Goal: Book appointment/travel/reservation

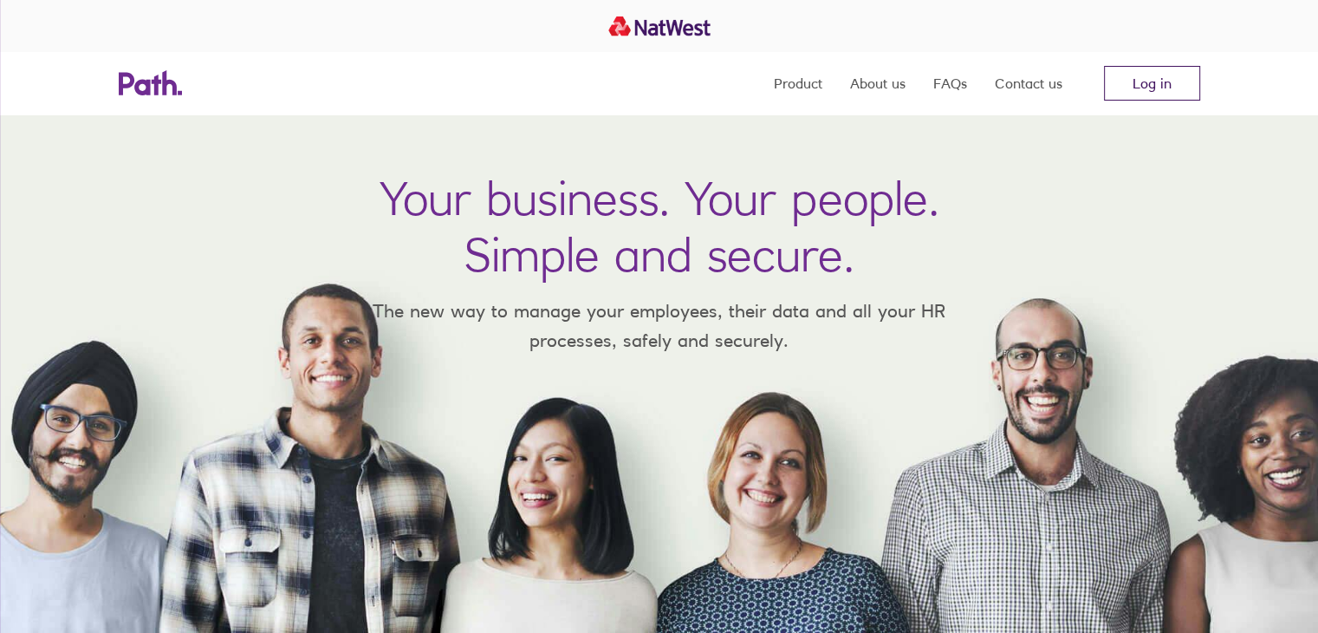
click at [1167, 88] on link "Log in" at bounding box center [1152, 83] width 96 height 35
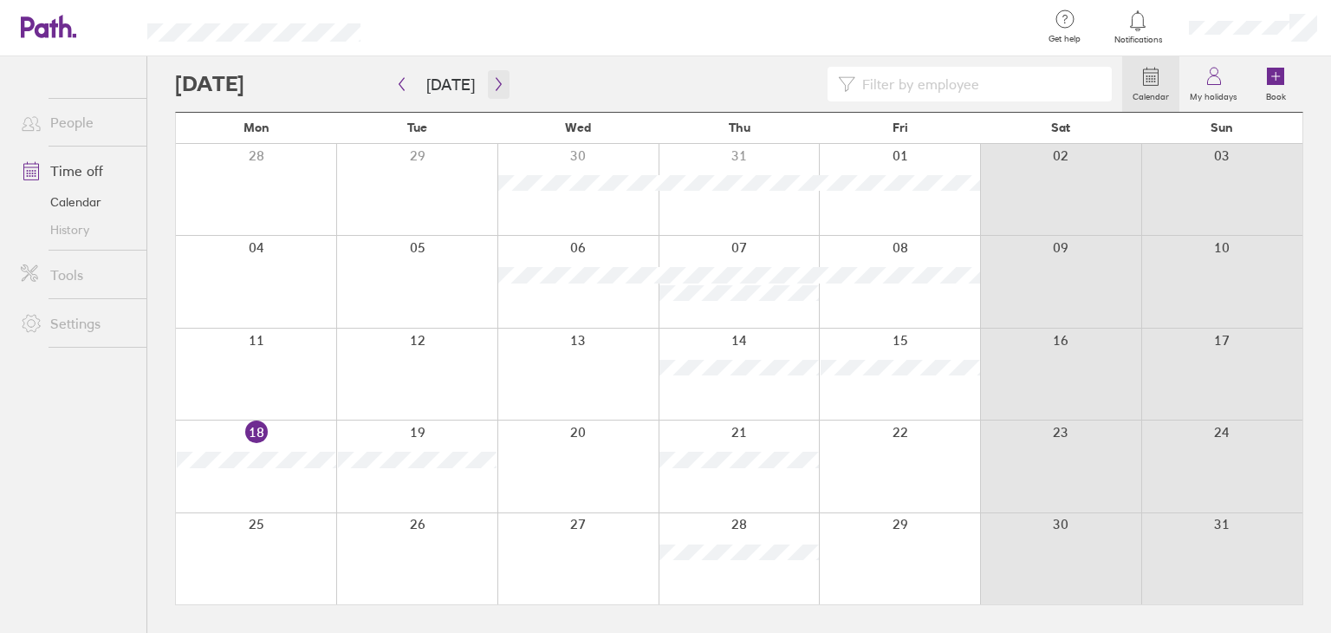
click at [497, 95] on button "button" at bounding box center [499, 84] width 22 height 29
click at [405, 87] on icon "button" at bounding box center [401, 84] width 13 height 14
click at [503, 94] on button "button" at bounding box center [499, 84] width 22 height 29
click at [250, 202] on div at bounding box center [256, 189] width 160 height 91
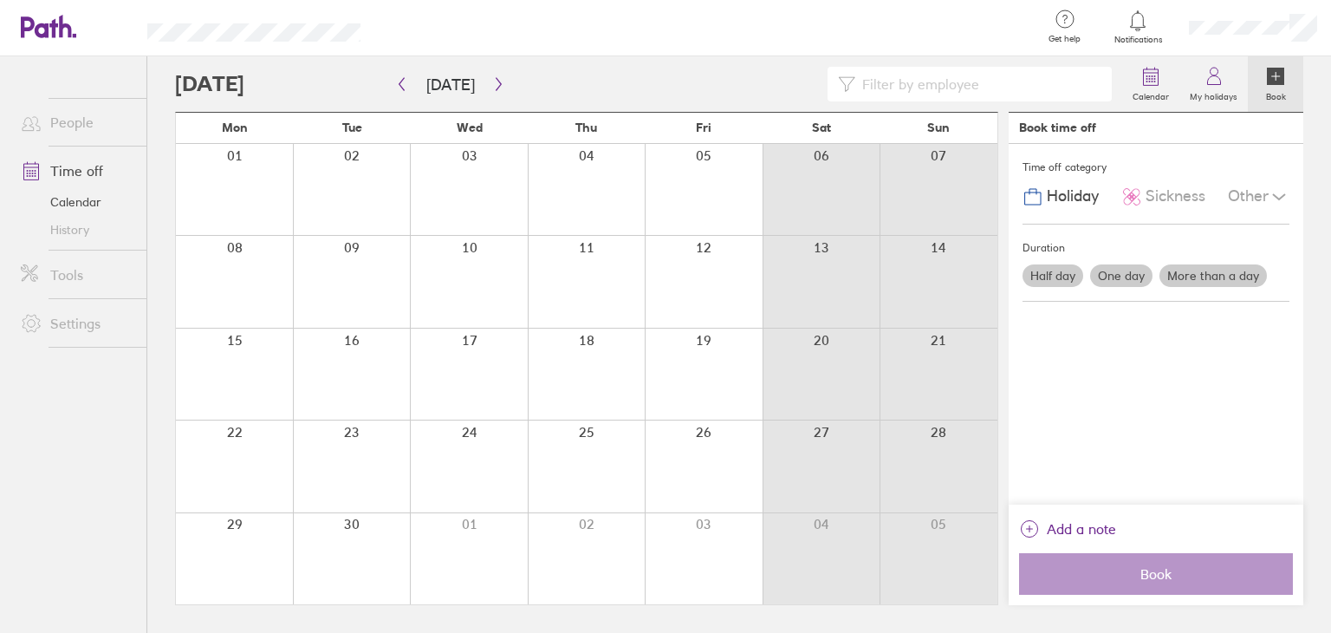
click at [239, 171] on div at bounding box center [234, 189] width 117 height 91
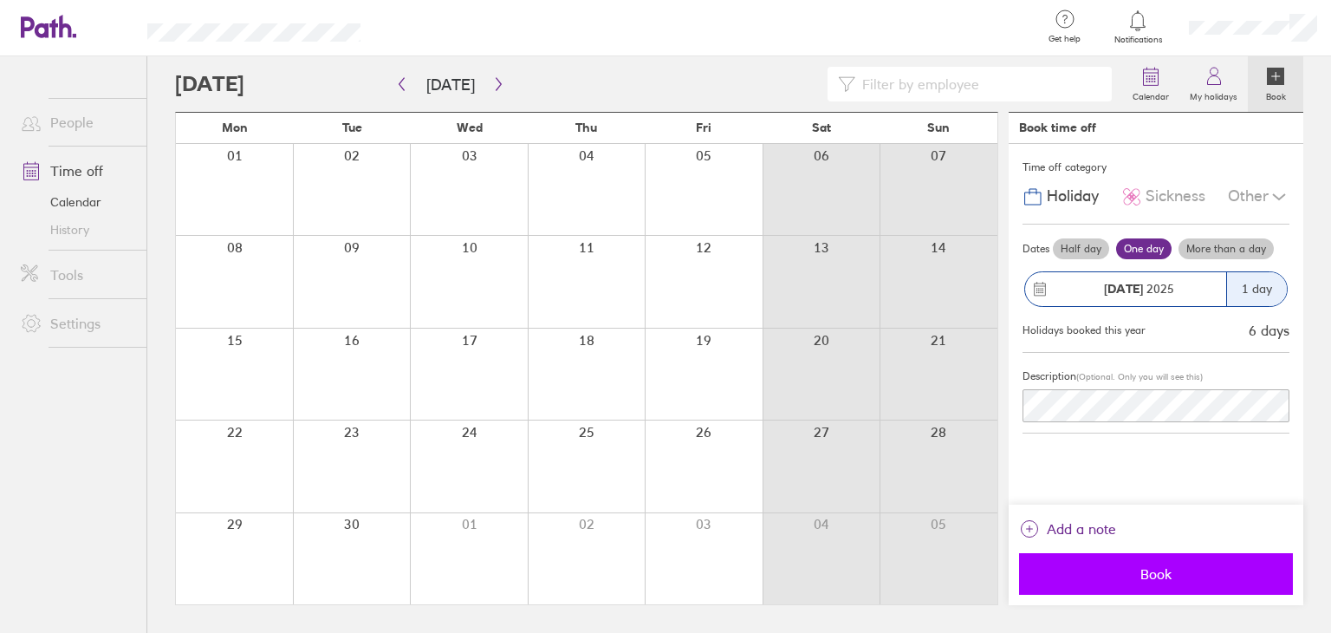
click at [1137, 575] on span "Book" at bounding box center [1156, 574] width 250 height 16
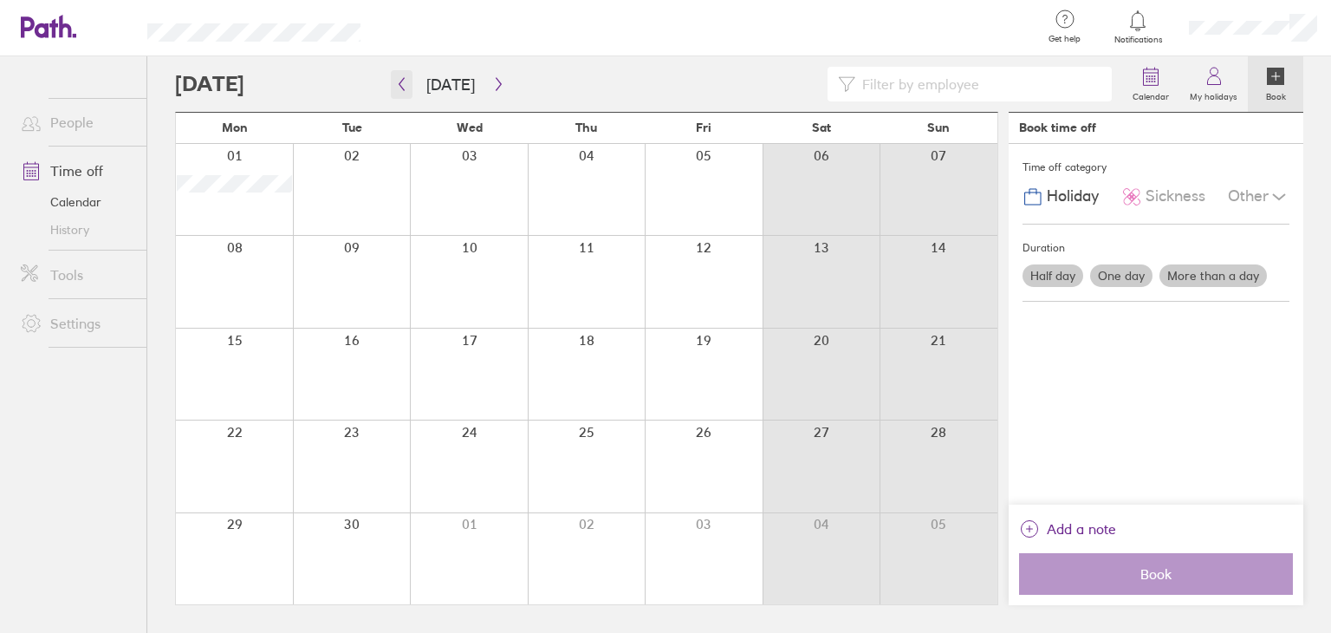
click at [403, 79] on icon "button" at bounding box center [402, 84] width 5 height 13
click at [407, 85] on icon "button" at bounding box center [401, 84] width 13 height 14
click at [406, 87] on icon "button" at bounding box center [401, 84] width 13 height 14
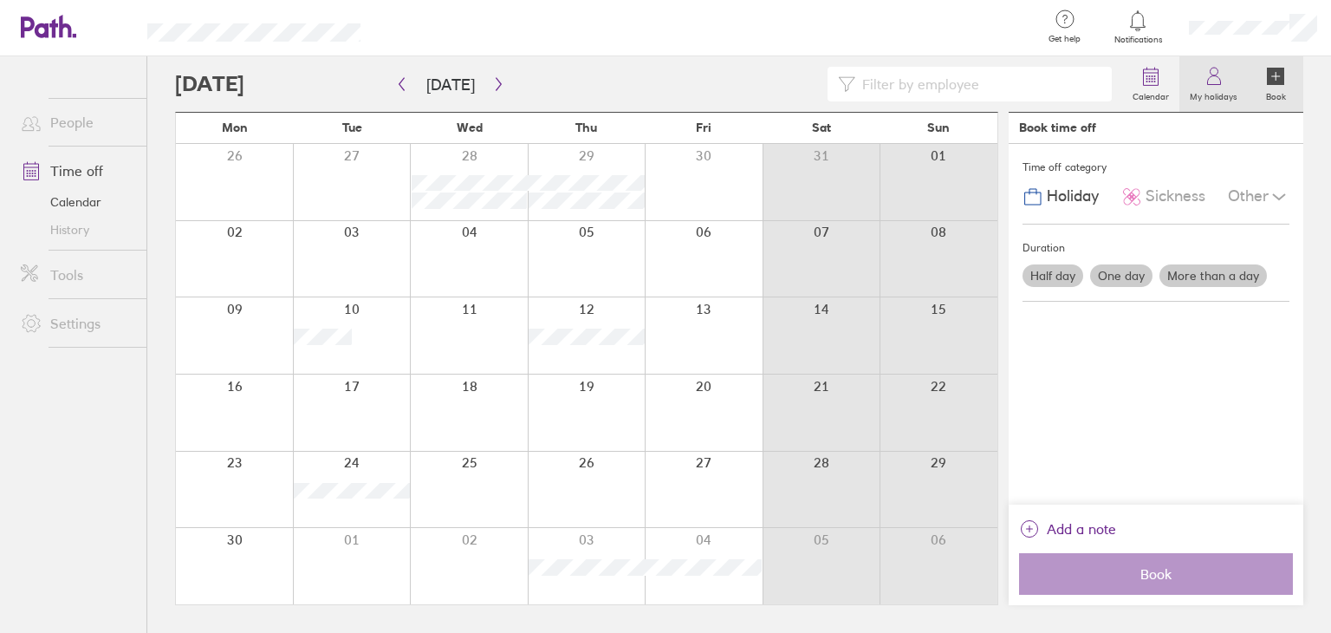
click at [1206, 85] on icon at bounding box center [1214, 76] width 21 height 21
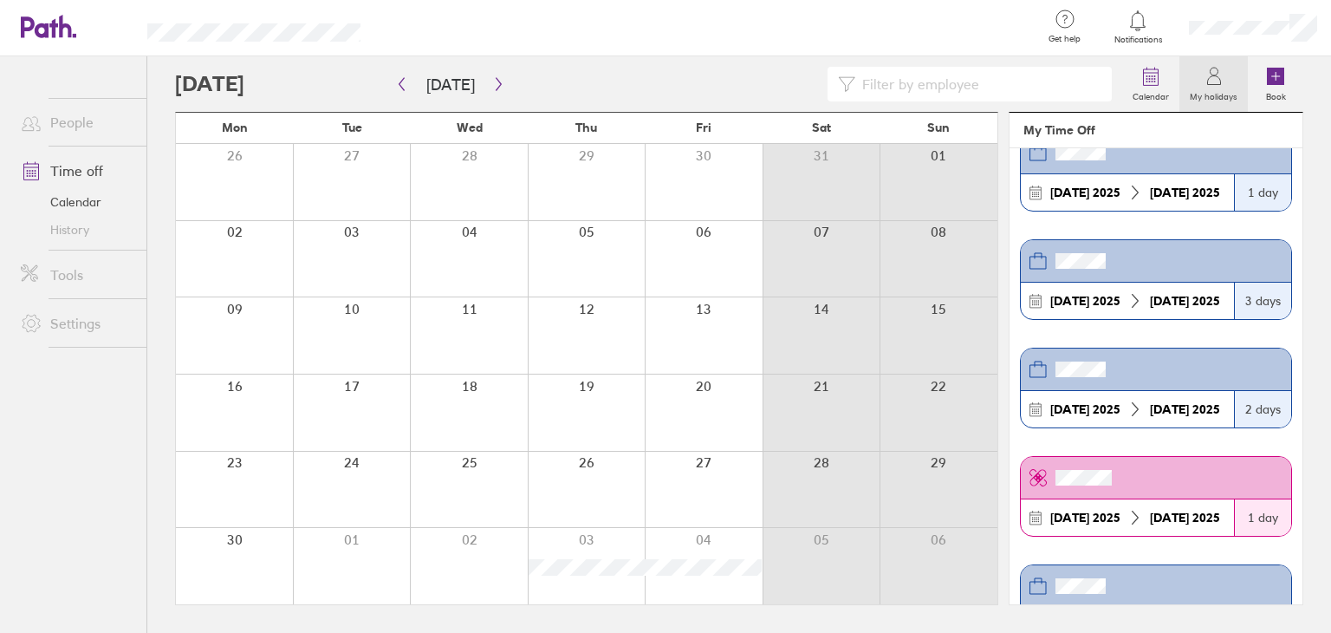
scroll to position [173, 0]
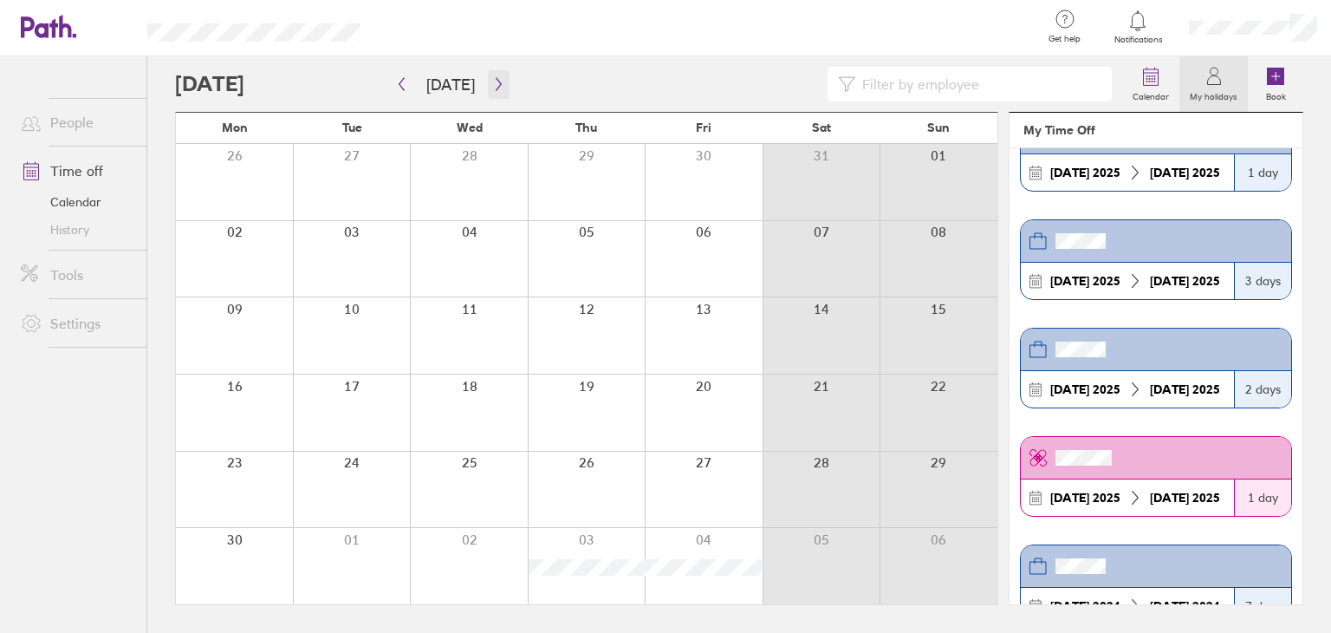
click at [488, 94] on button "button" at bounding box center [499, 84] width 22 height 29
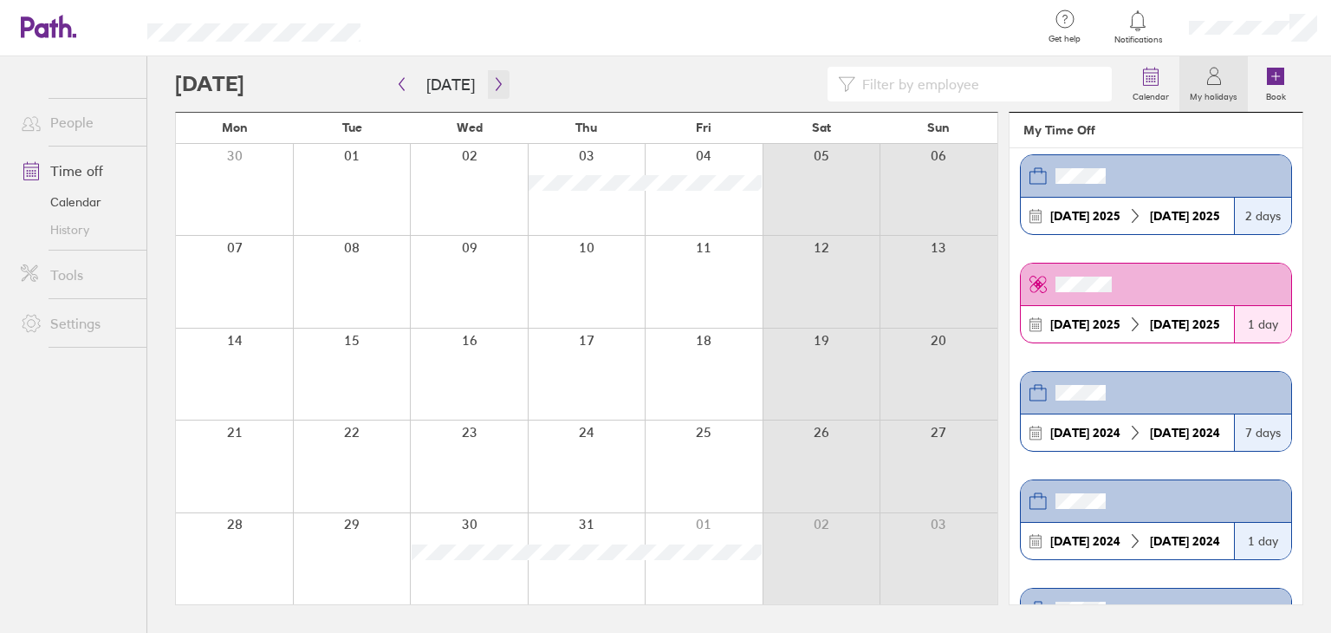
scroll to position [0, 0]
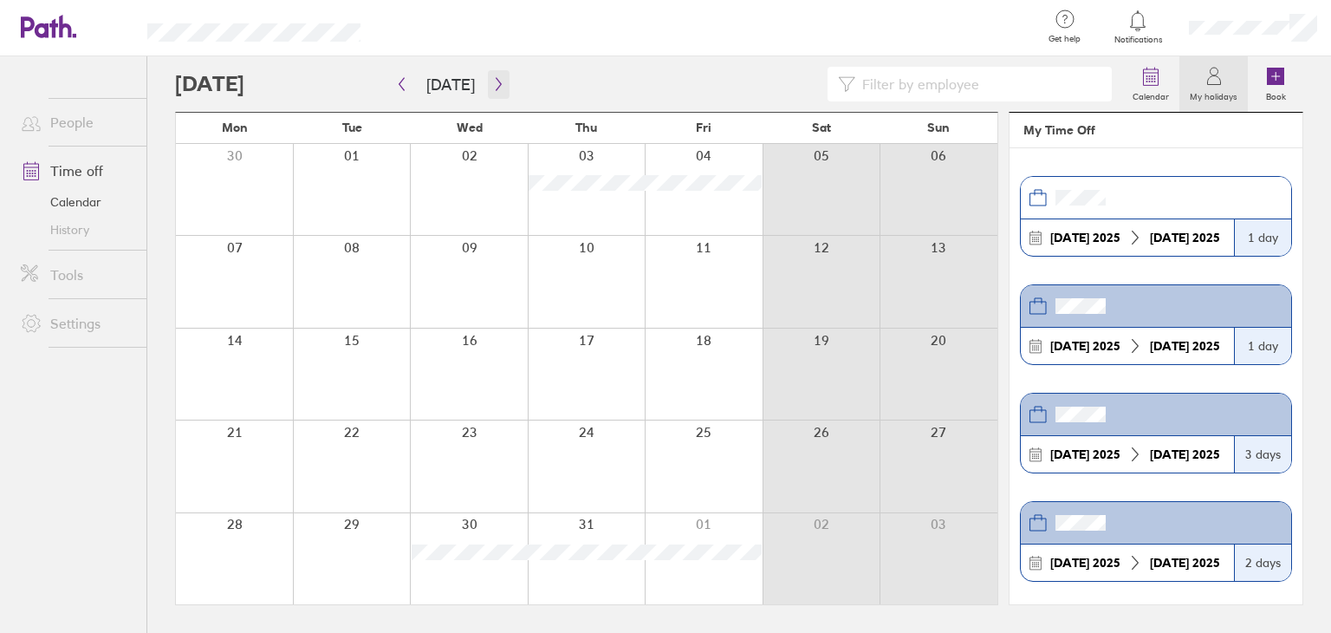
click at [496, 85] on icon "button" at bounding box center [498, 84] width 13 height 14
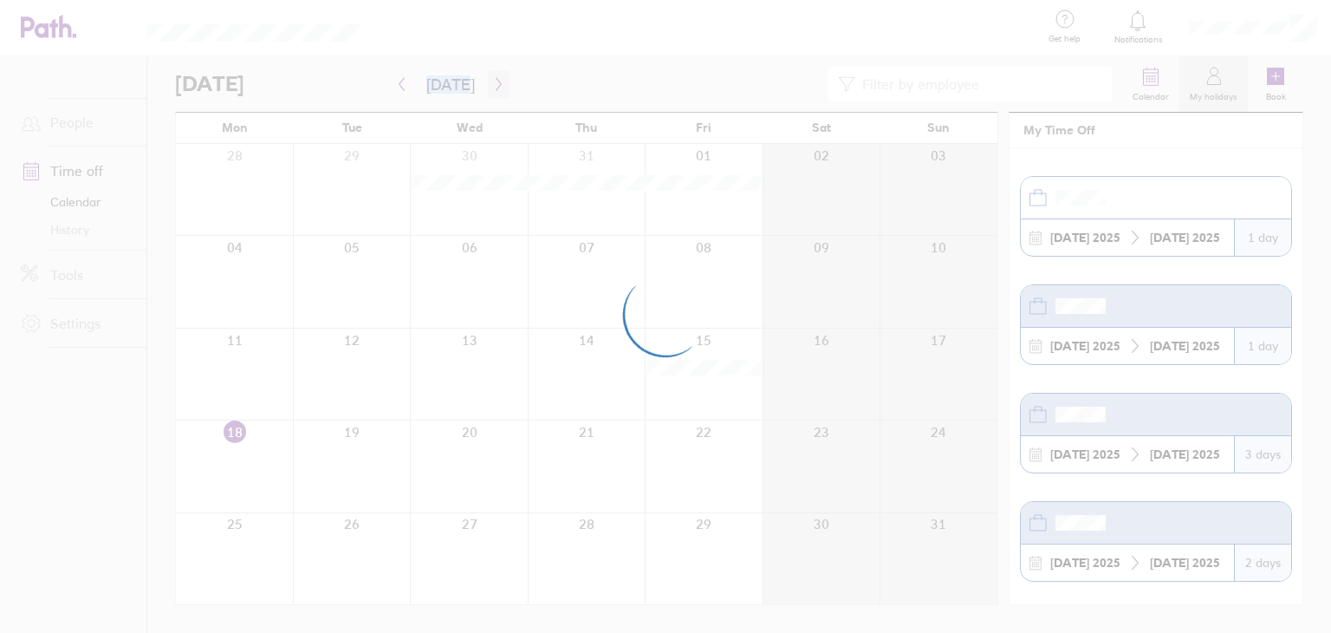
click at [496, 85] on div at bounding box center [665, 316] width 1331 height 633
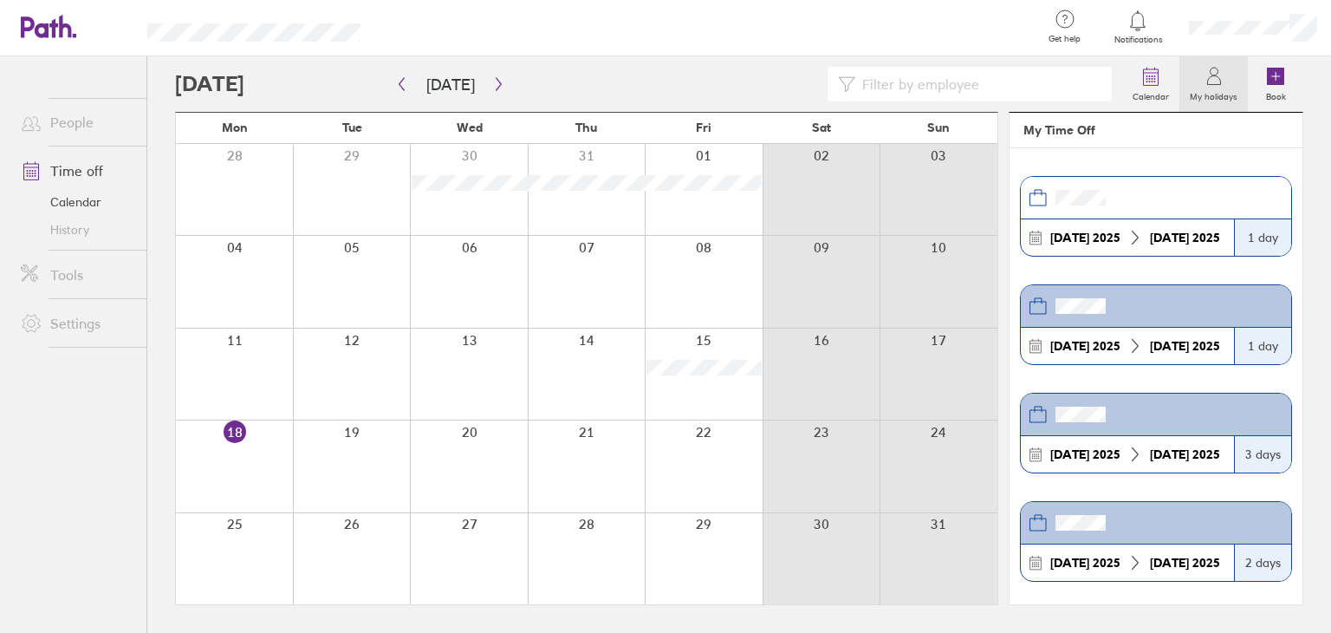
click at [225, 84] on div at bounding box center [648, 84] width 947 height 35
click at [252, 82] on div at bounding box center [648, 84] width 947 height 35
click at [1153, 77] on icon at bounding box center [1151, 76] width 21 height 21
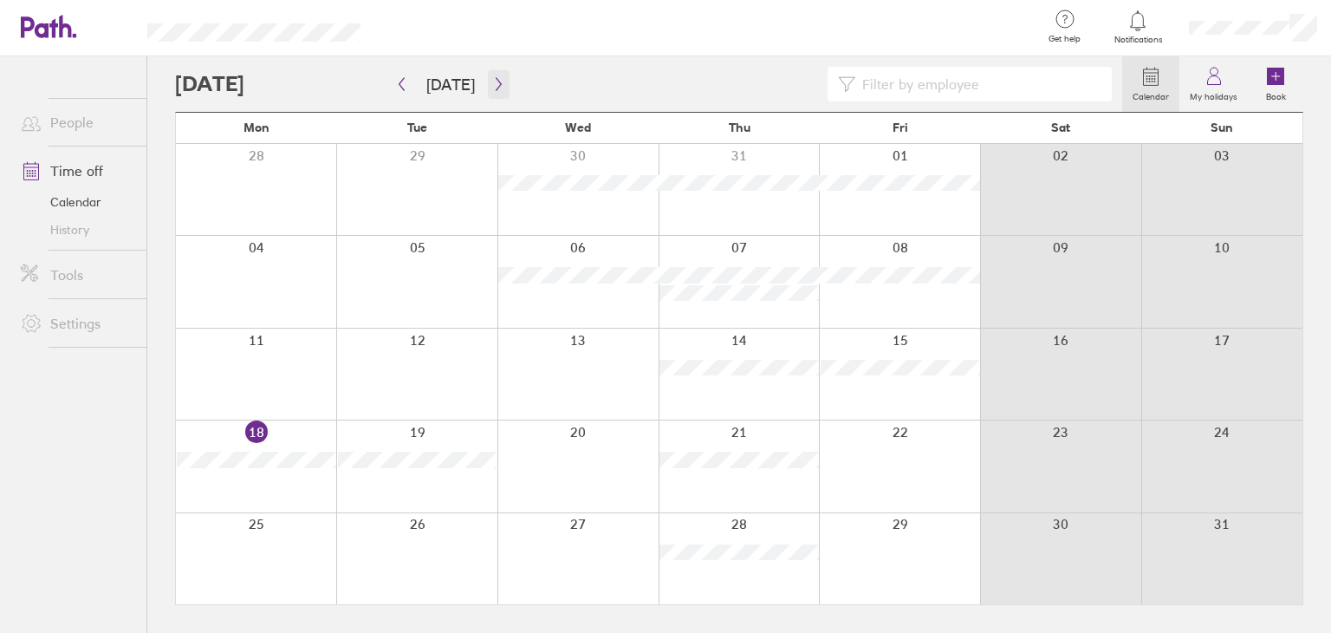
click at [494, 70] on button "button" at bounding box center [499, 84] width 22 height 29
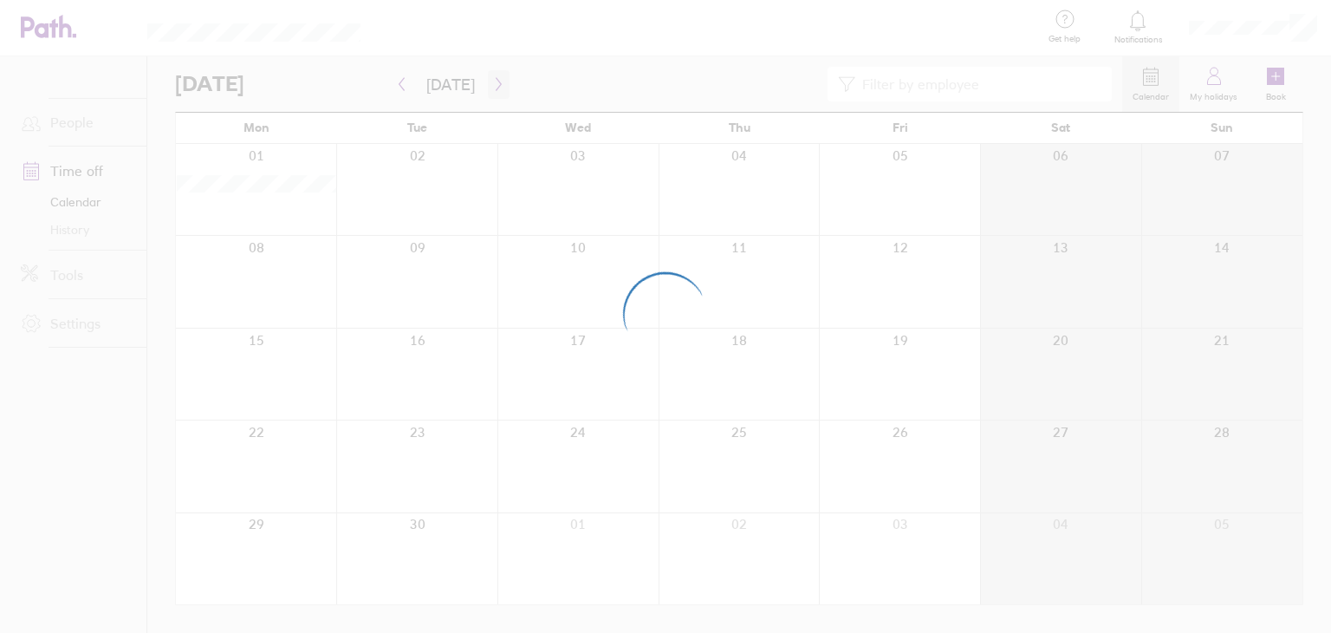
click at [494, 70] on div at bounding box center [665, 316] width 1331 height 633
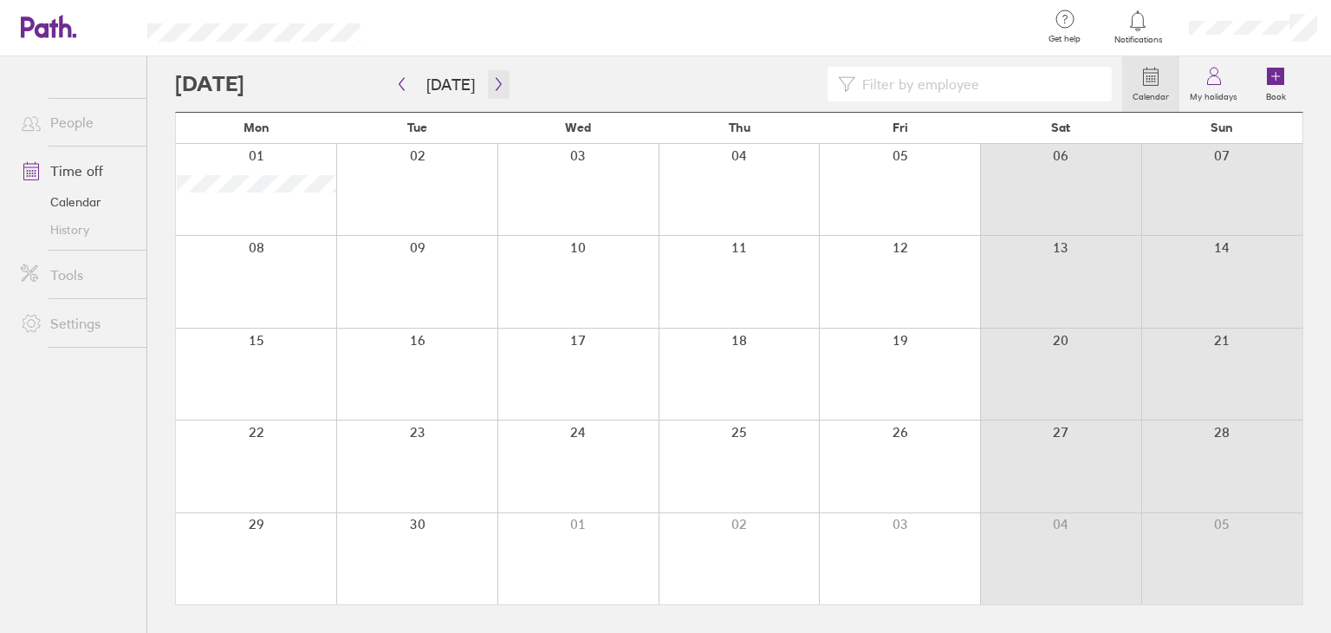
click at [492, 90] on icon "button" at bounding box center [498, 84] width 13 height 14
click at [492, 88] on icon "button" at bounding box center [498, 84] width 13 height 14
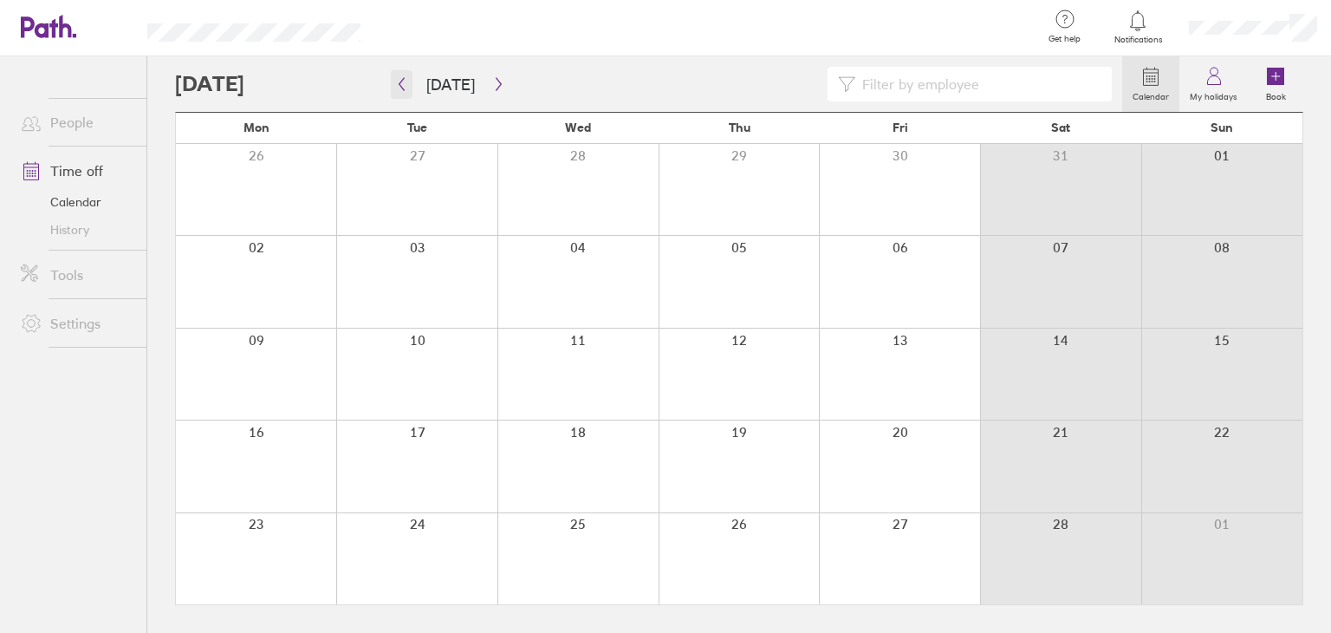
click at [402, 86] on icon "button" at bounding box center [401, 84] width 13 height 14
click at [1208, 83] on icon at bounding box center [1214, 76] width 21 height 21
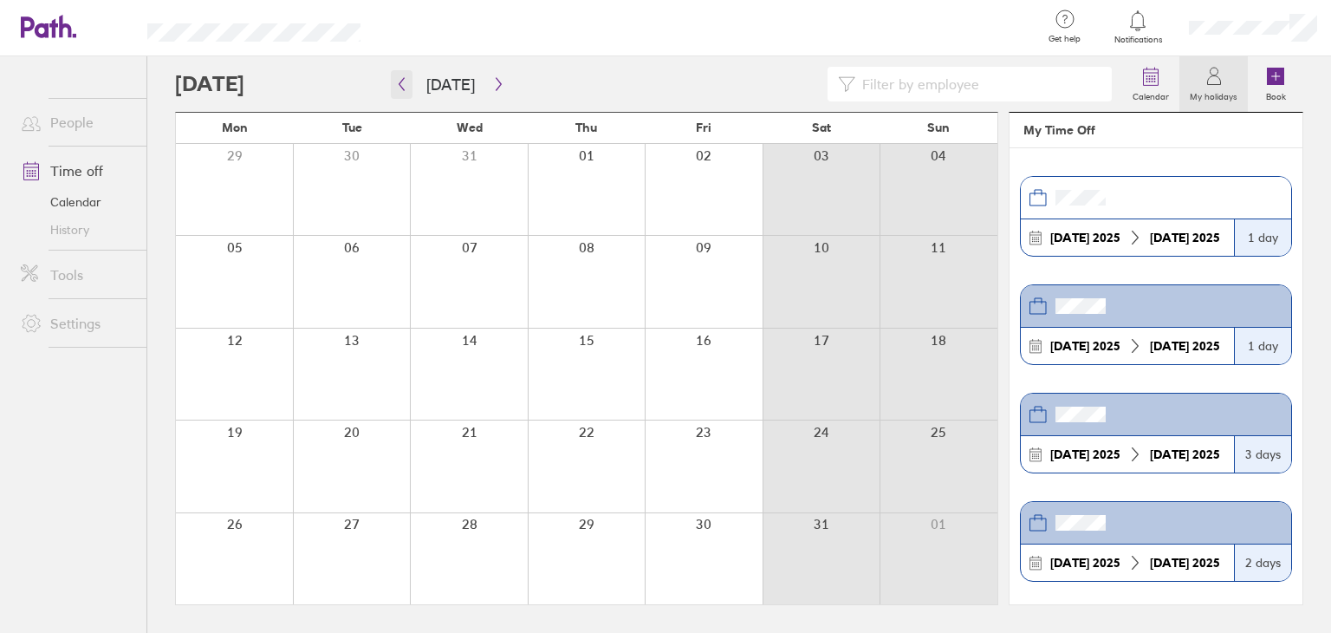
click at [408, 84] on button "button" at bounding box center [402, 84] width 22 height 29
click at [78, 172] on link "Time off" at bounding box center [77, 170] width 140 height 35
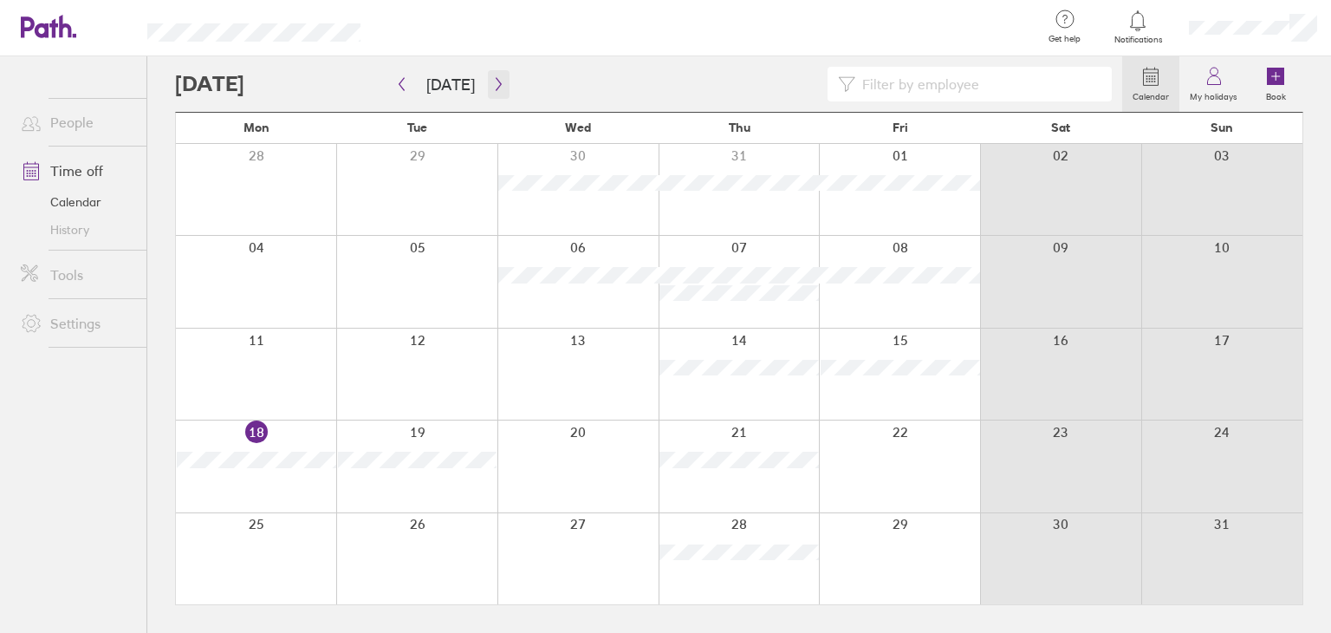
click at [493, 88] on icon "button" at bounding box center [498, 84] width 13 height 14
click at [406, 82] on icon "button" at bounding box center [401, 84] width 13 height 14
click at [408, 86] on button "button" at bounding box center [402, 84] width 22 height 29
click at [408, 85] on button "button" at bounding box center [402, 84] width 22 height 29
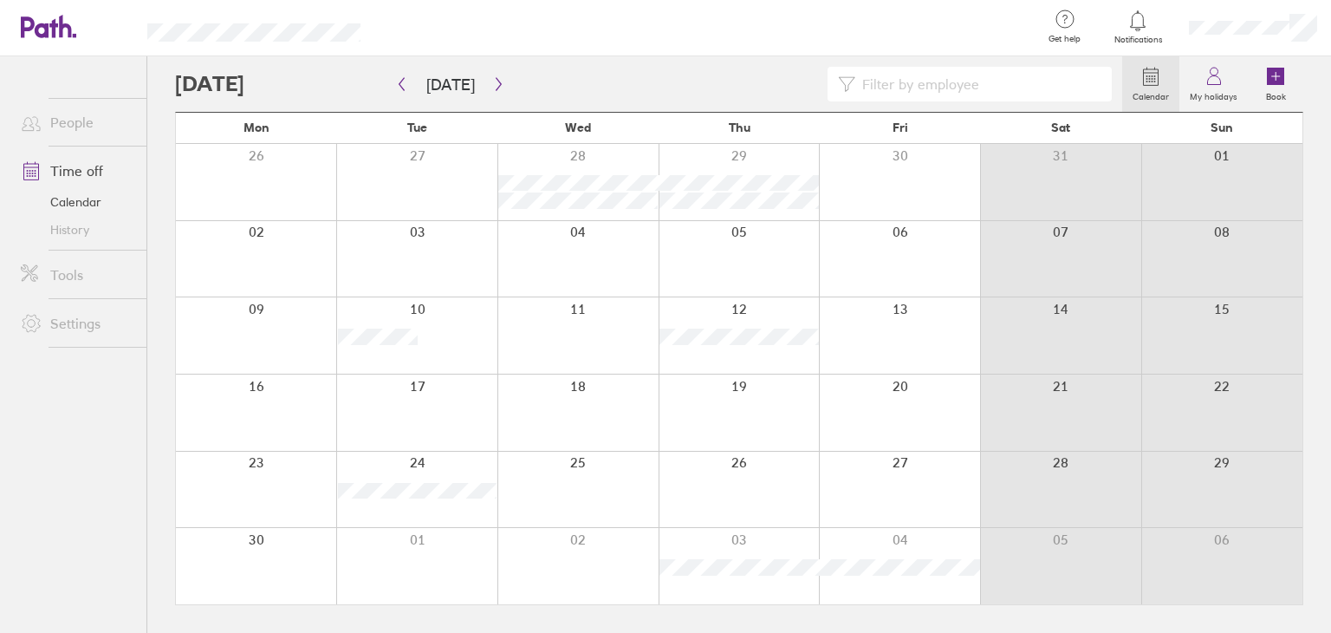
click at [517, 99] on div at bounding box center [648, 84] width 947 height 35
click at [496, 84] on icon "button" at bounding box center [498, 84] width 5 height 13
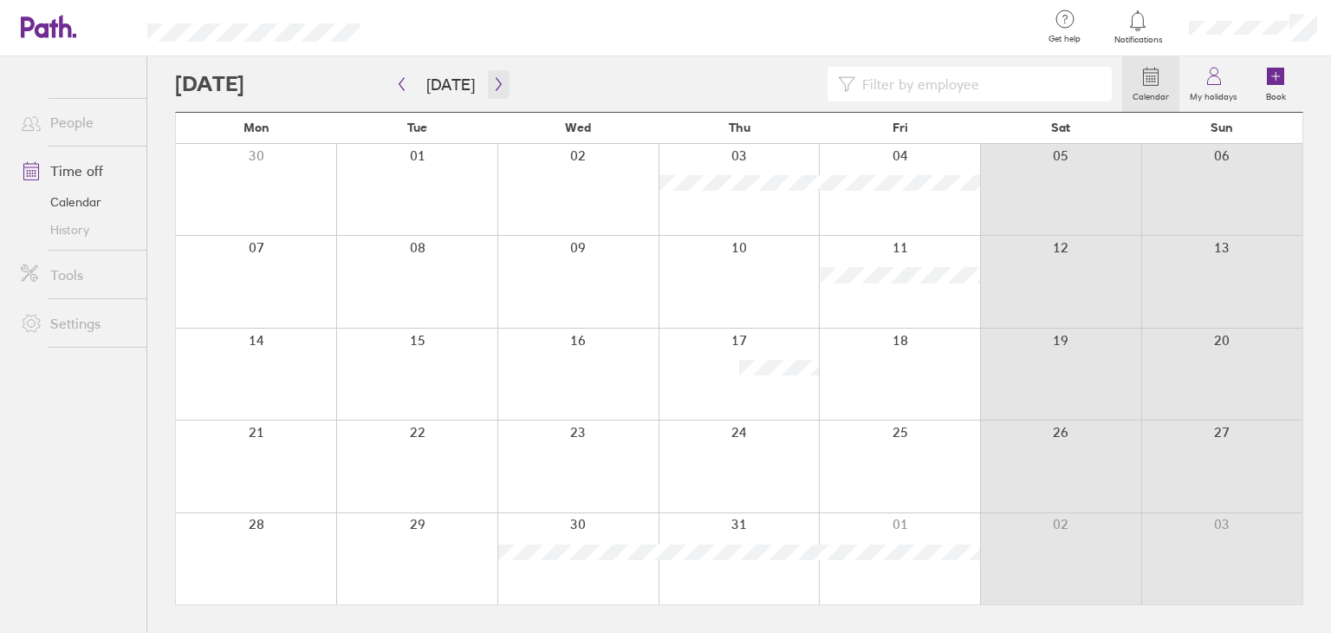
click at [496, 84] on icon "button" at bounding box center [498, 84] width 5 height 13
click at [836, 15] on div at bounding box center [708, 28] width 640 height 56
